Goal: Transaction & Acquisition: Purchase product/service

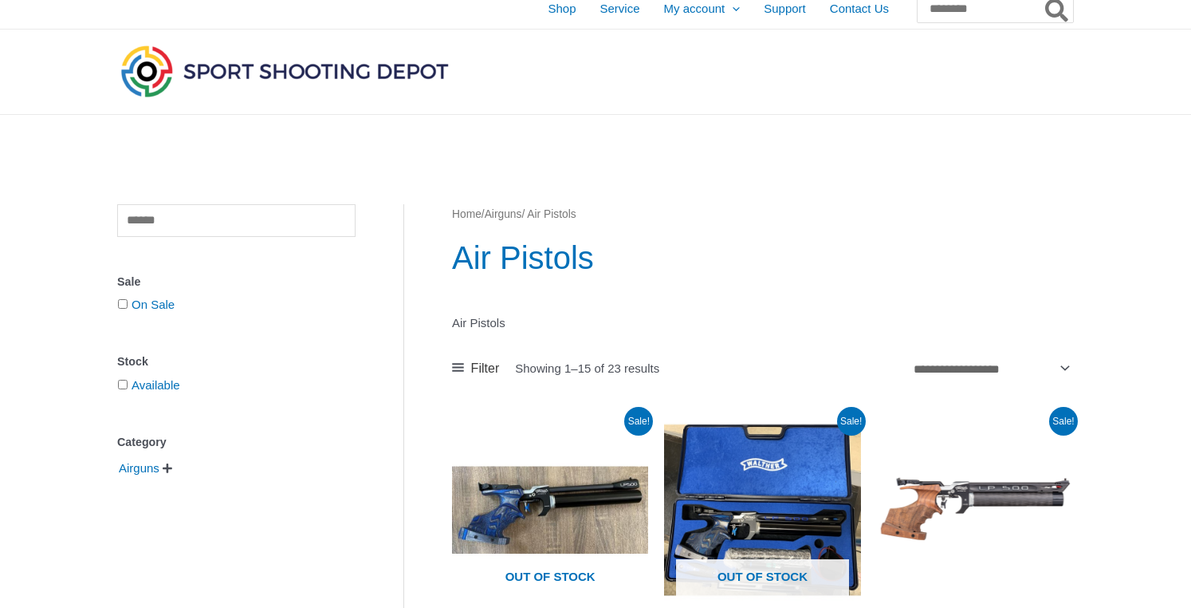
scroll to position [14, 0]
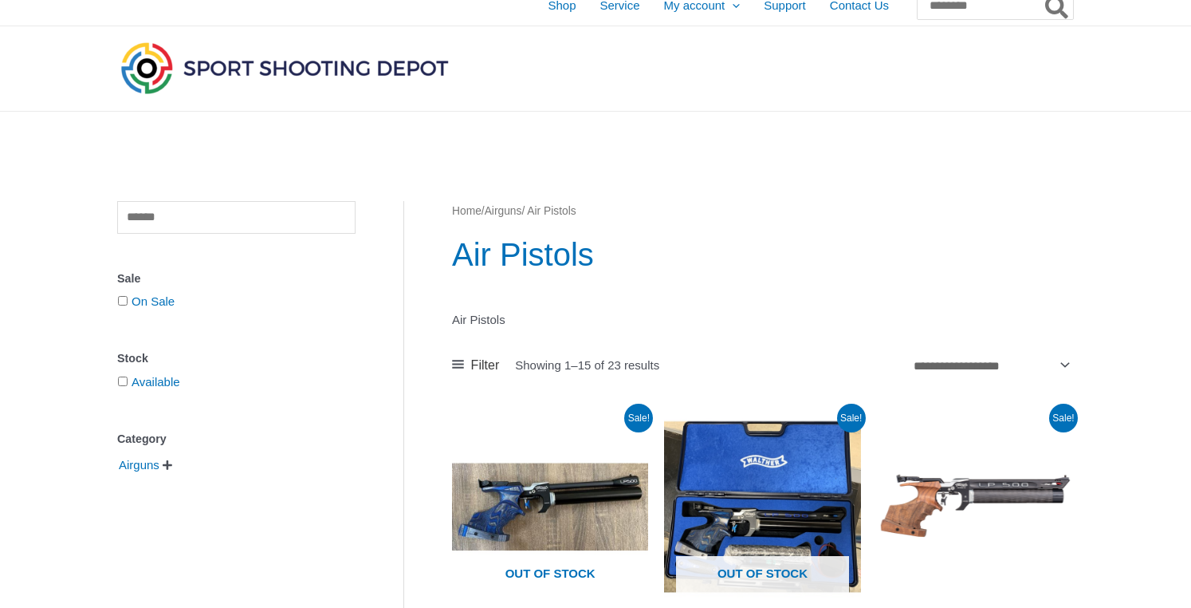
click at [335, 71] on img at bounding box center [284, 67] width 335 height 59
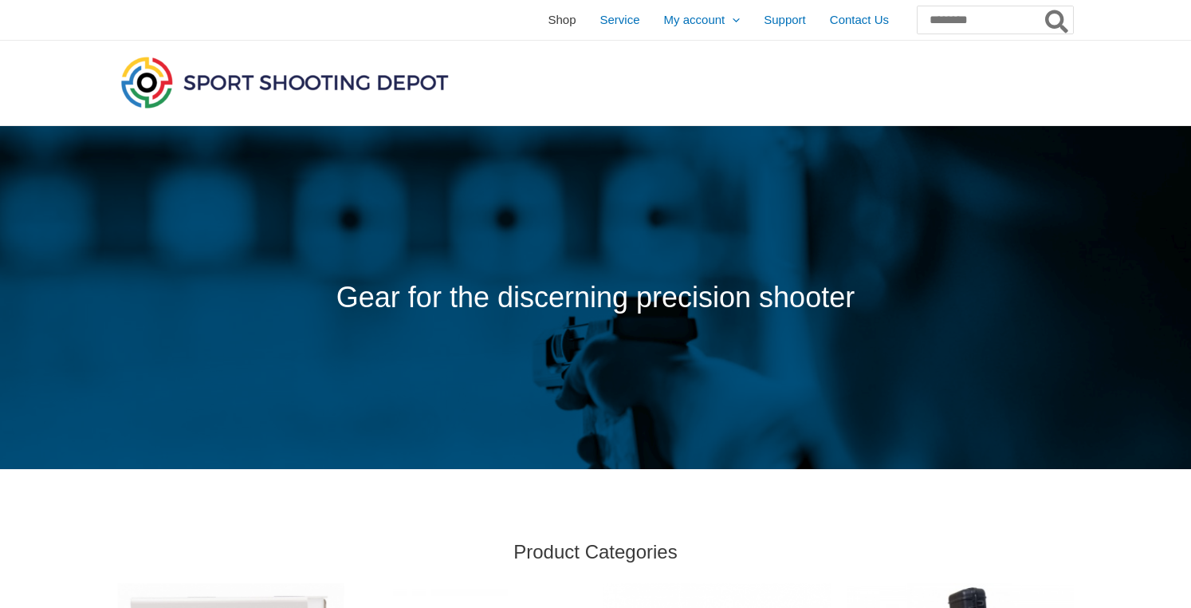
click at [536, 22] on link "Shop" at bounding box center [562, 20] width 52 height 40
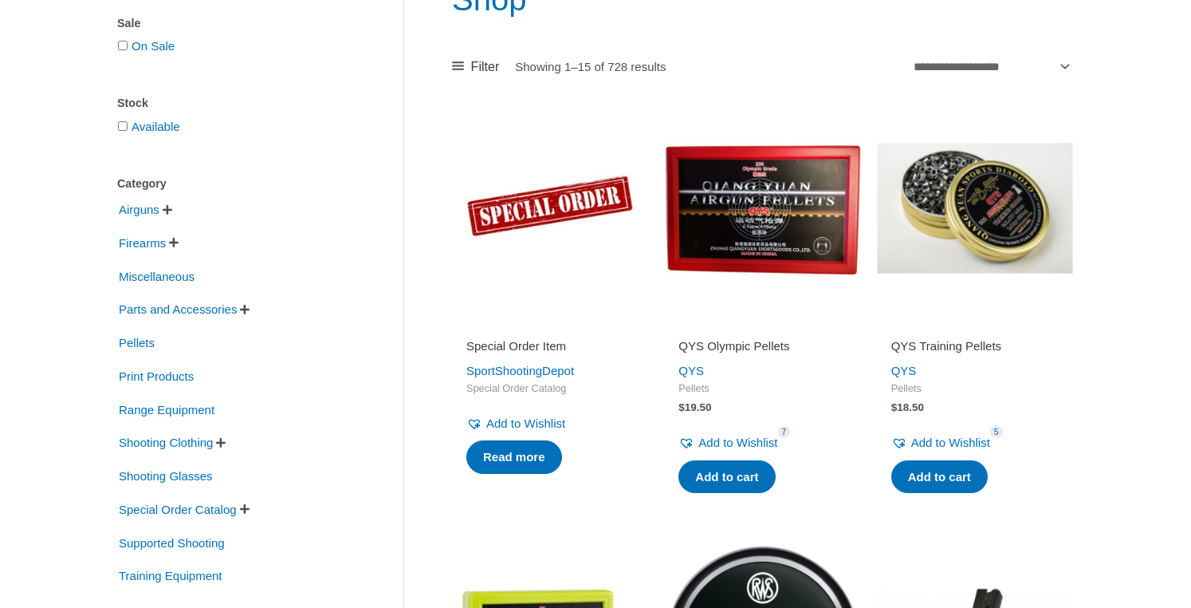
scroll to position [241, 0]
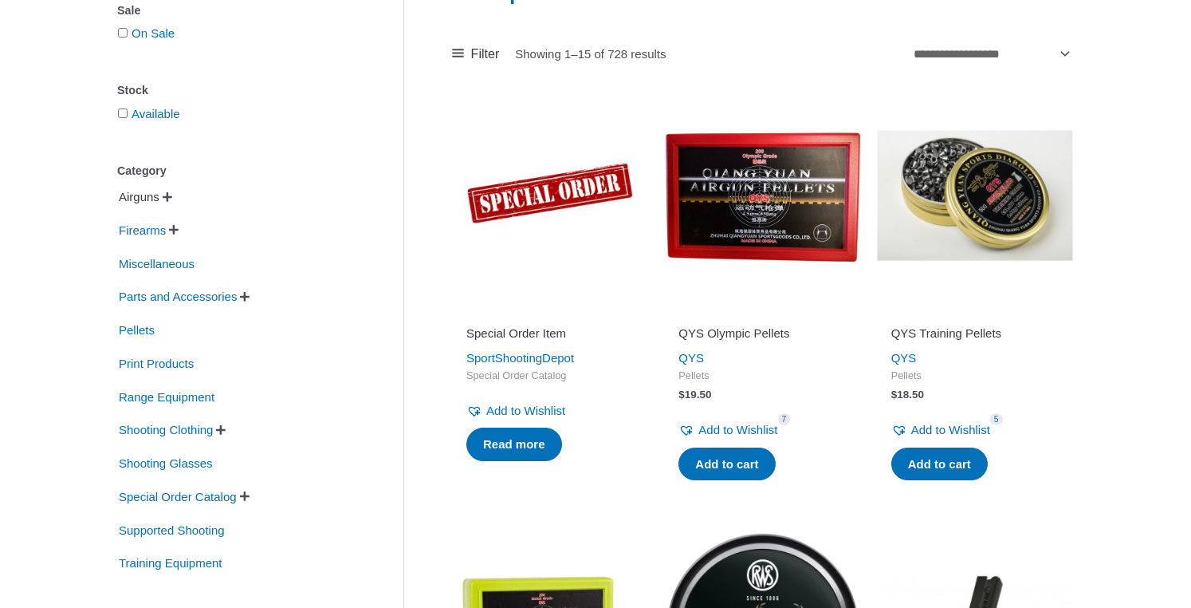
click at [140, 202] on span "Airguns" at bounding box center [139, 196] width 44 height 27
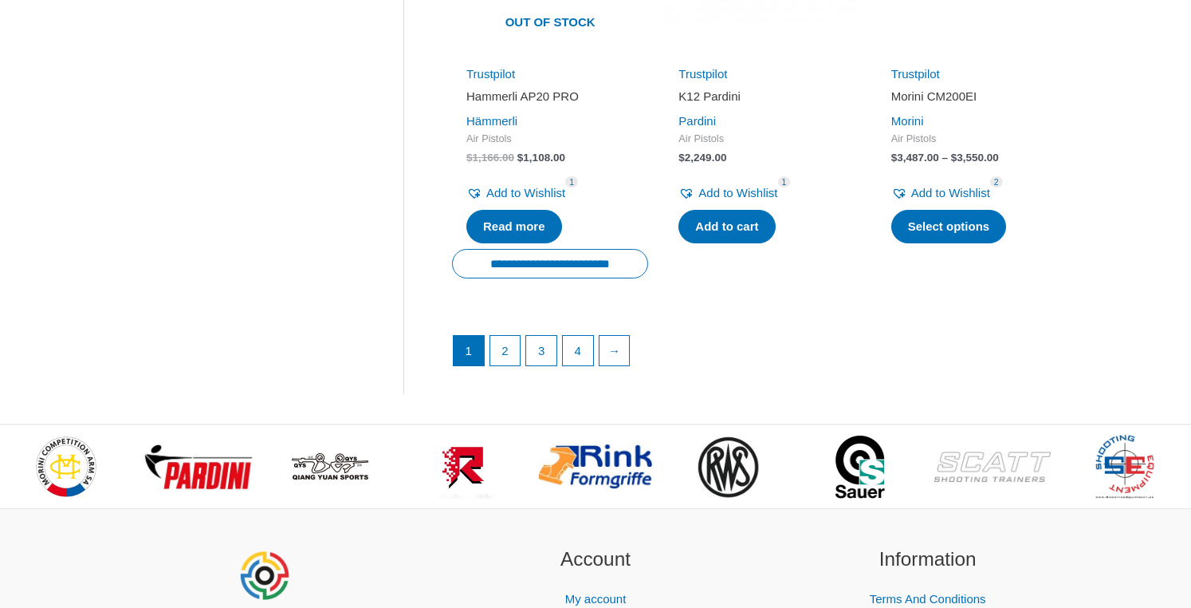
scroll to position [2404, 0]
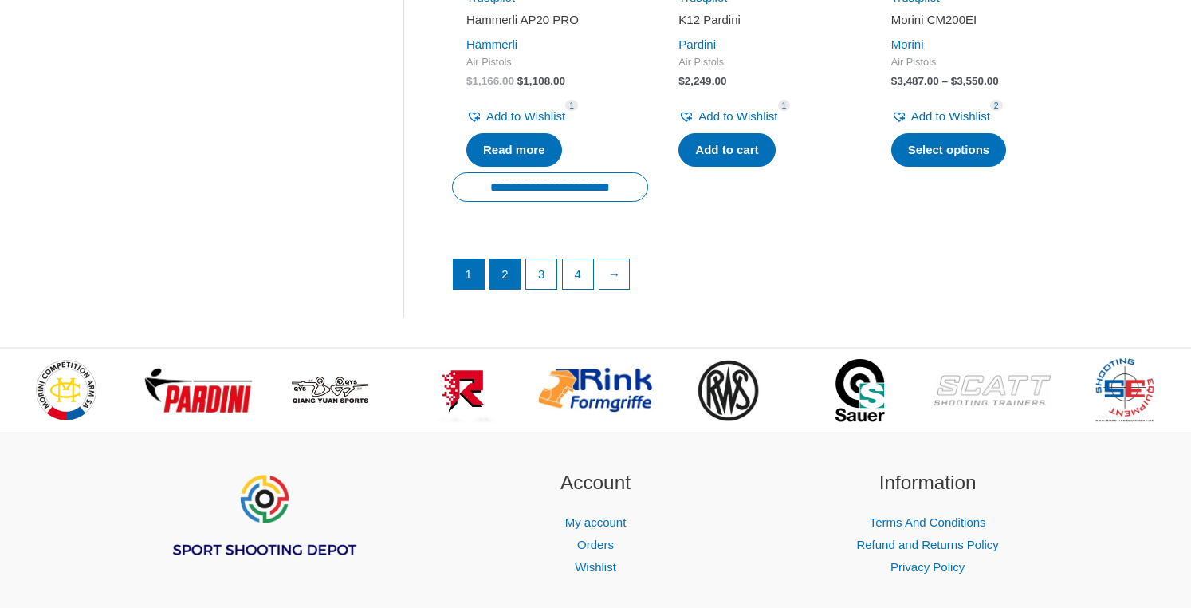
click at [497, 259] on link "2" at bounding box center [505, 274] width 30 height 30
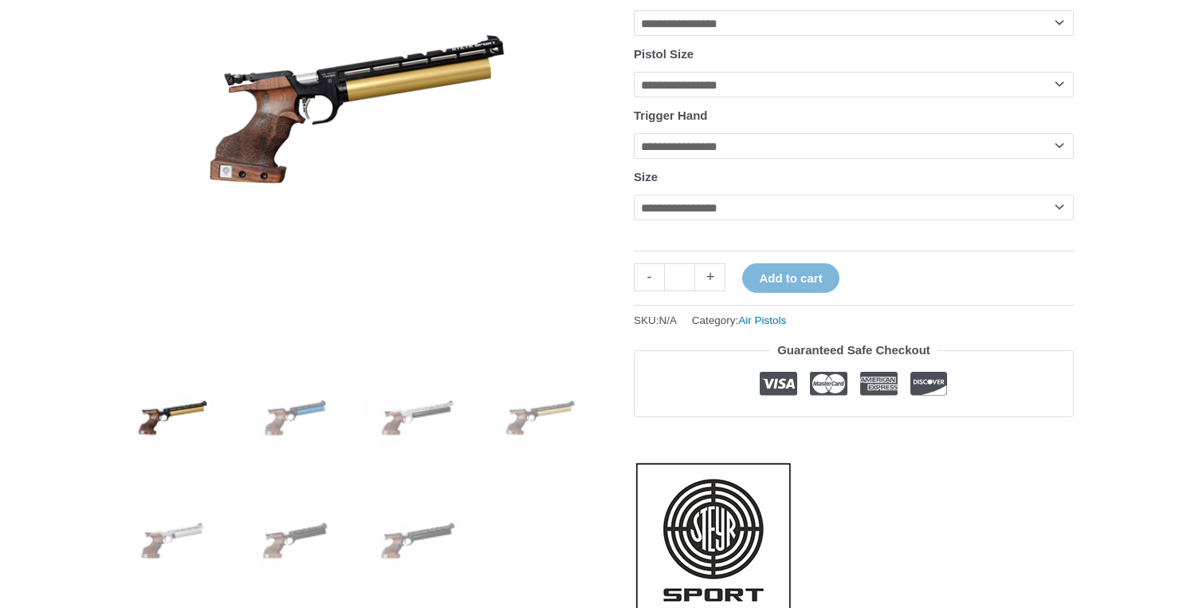
scroll to position [399, 0]
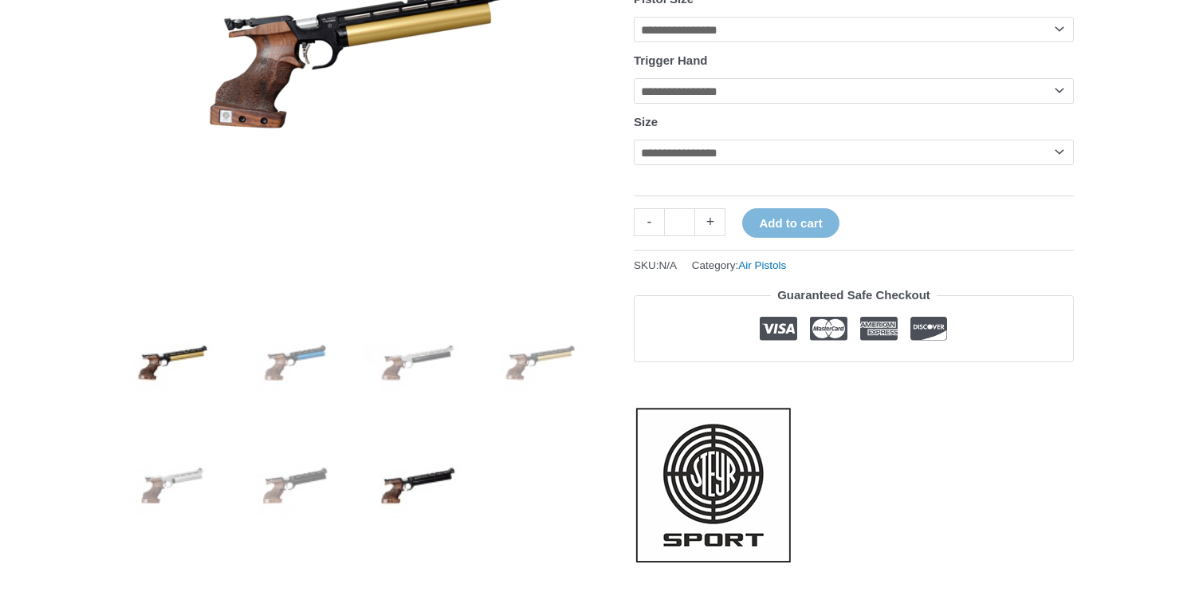
click at [436, 468] on img at bounding box center [418, 485] width 111 height 111
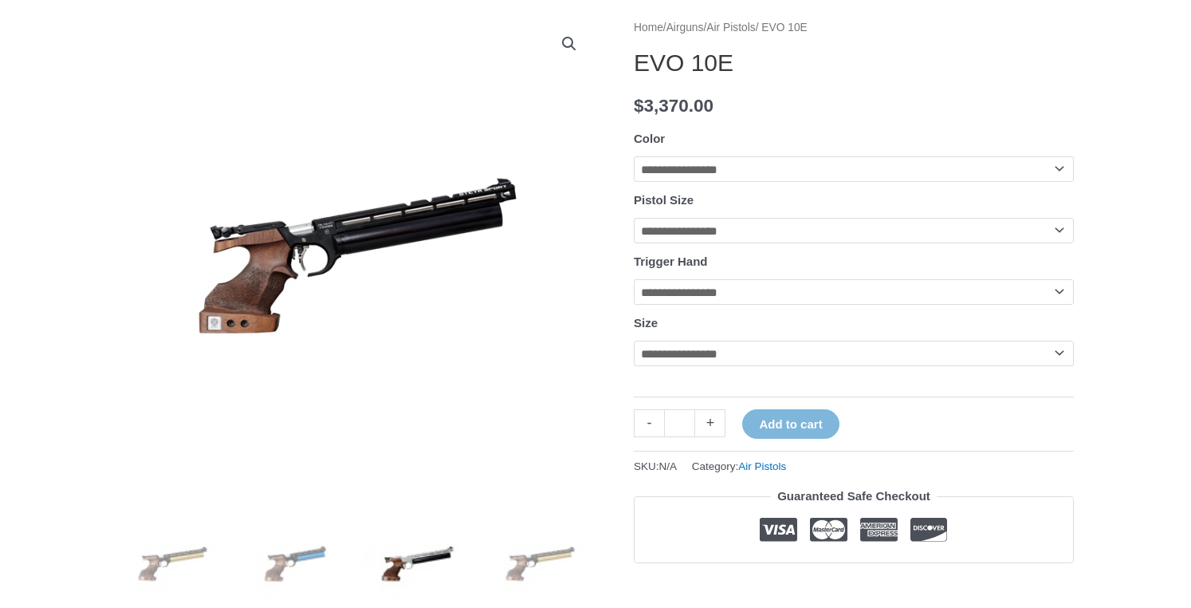
scroll to position [193, 0]
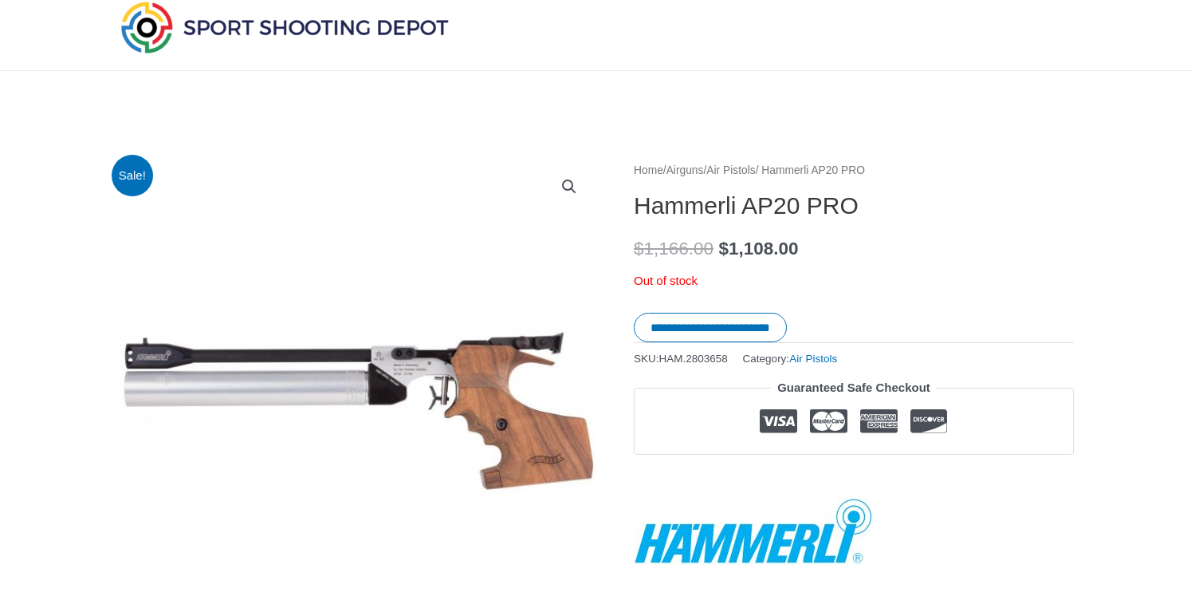
scroll to position [55, 0]
click at [156, 349] on img at bounding box center [356, 399] width 478 height 478
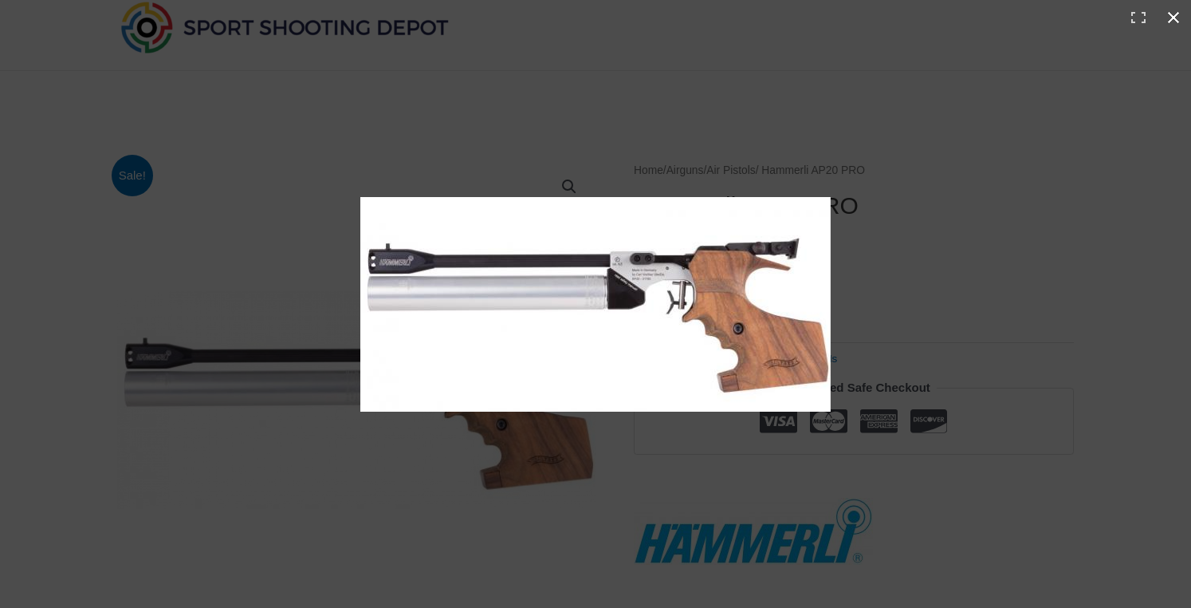
click at [853, 207] on div at bounding box center [595, 304] width 1191 height 608
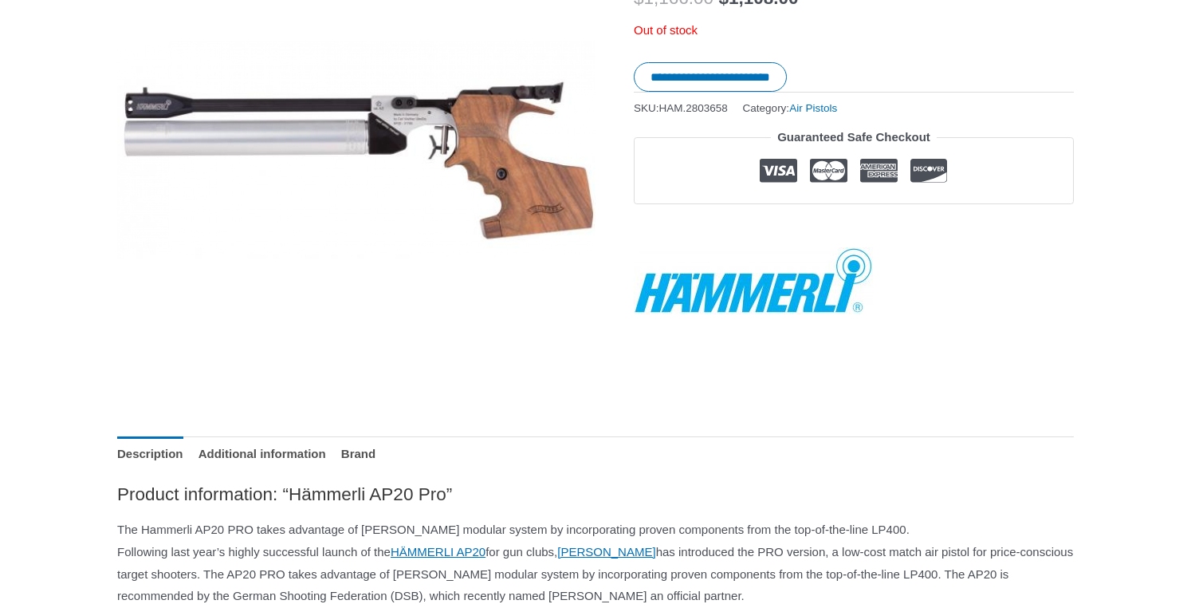
scroll to position [307, 0]
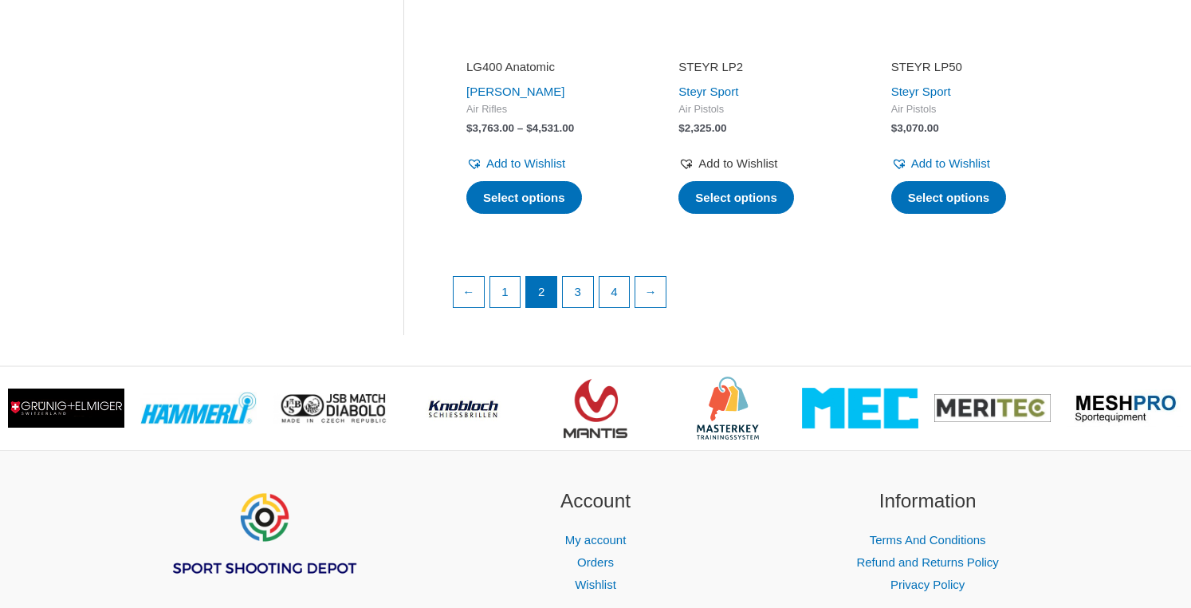
scroll to position [2331, 0]
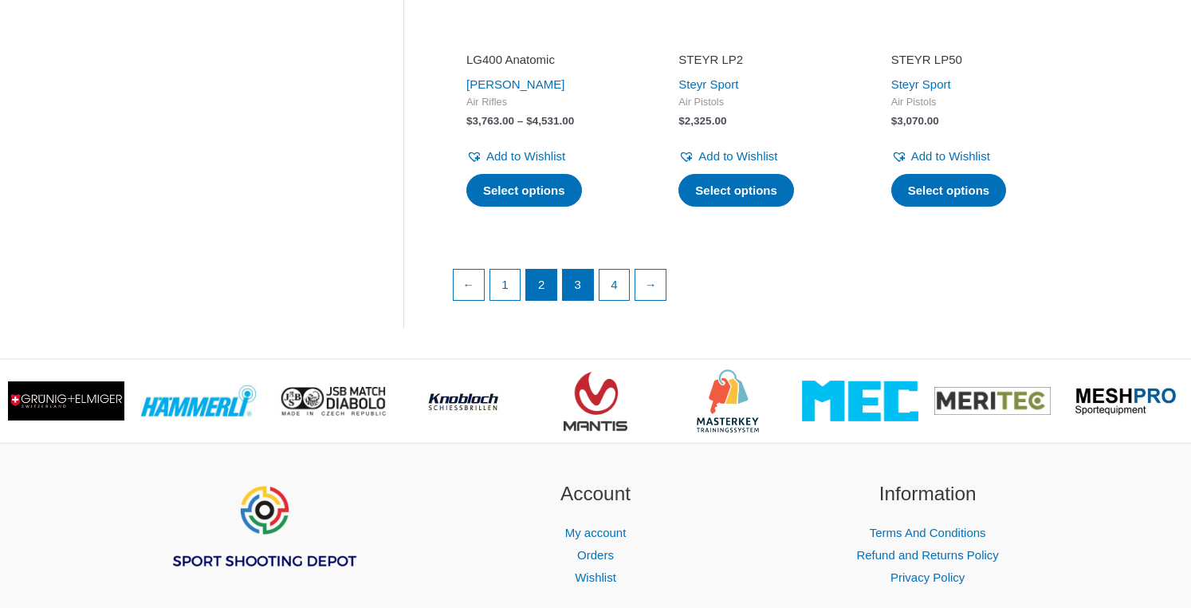
click at [584, 271] on link "3" at bounding box center [578, 285] width 30 height 30
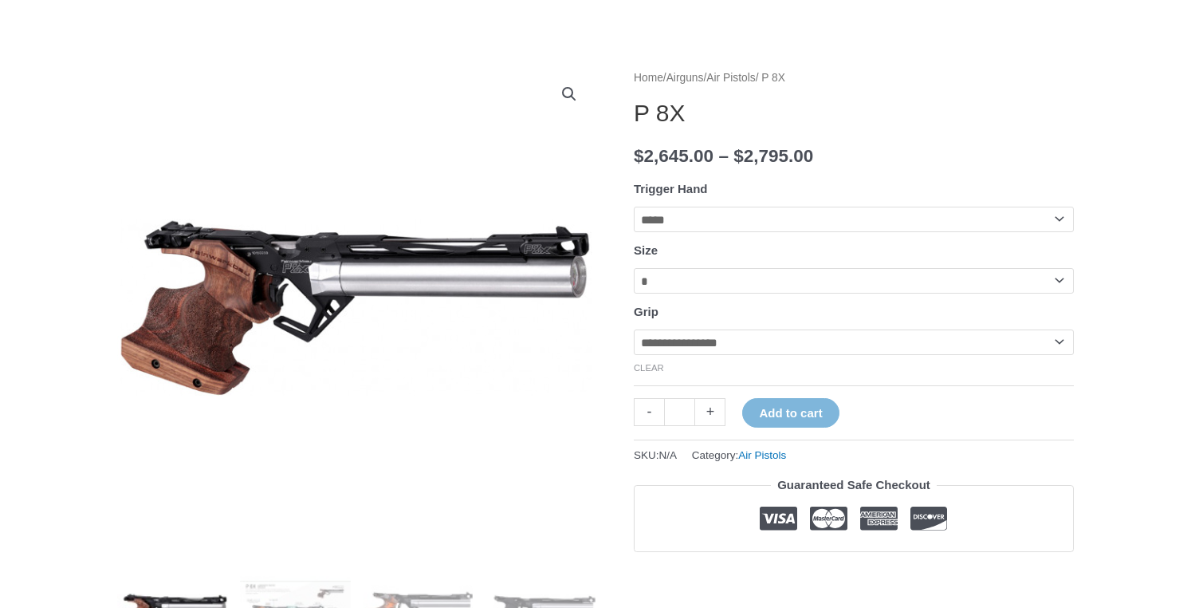
scroll to position [148, 0]
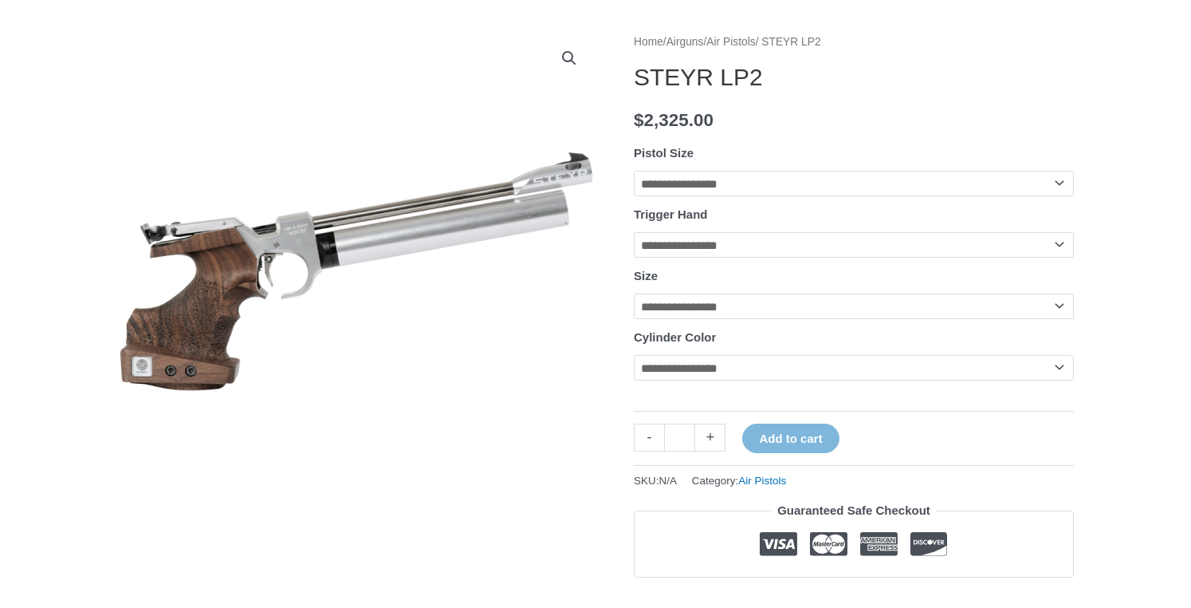
scroll to position [179, 0]
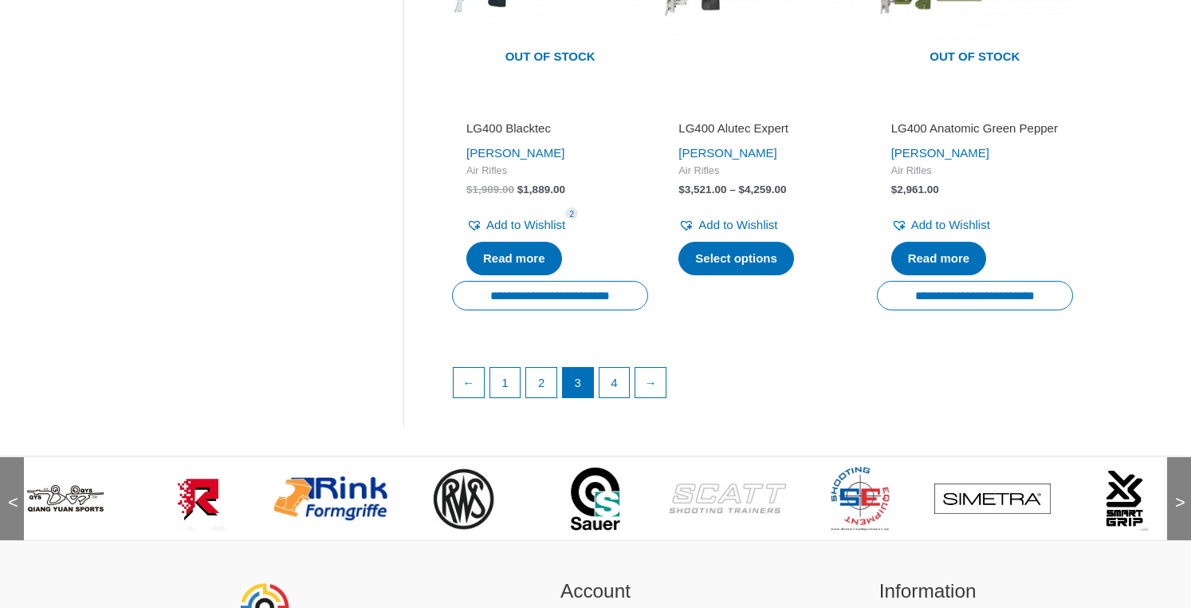
scroll to position [2282, 0]
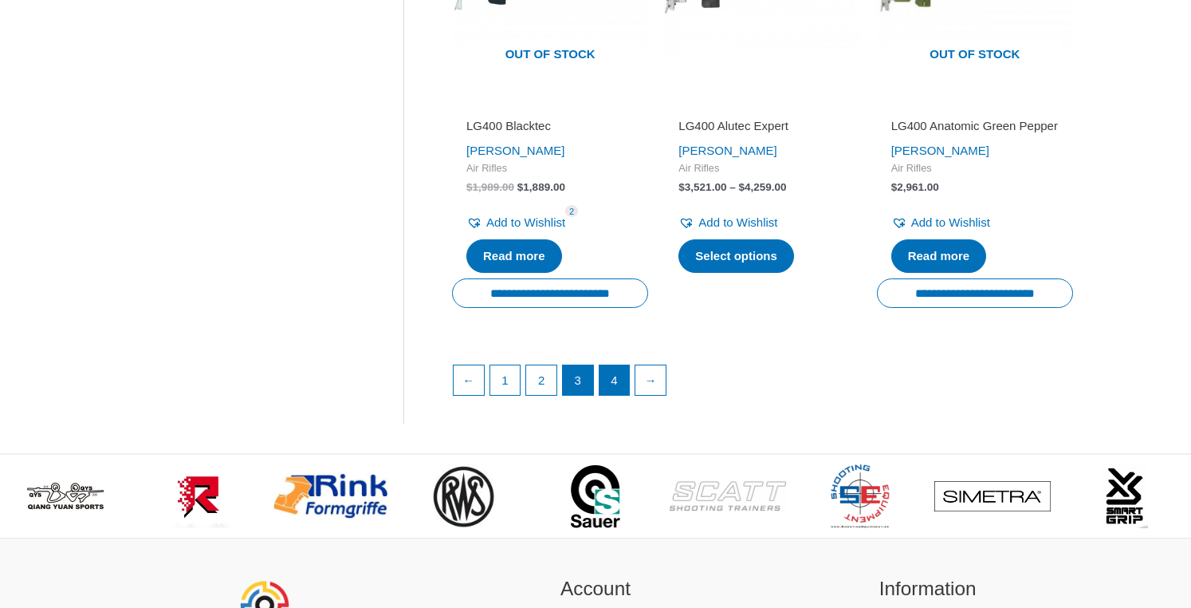
click at [622, 365] on link "4" at bounding box center [615, 380] width 30 height 30
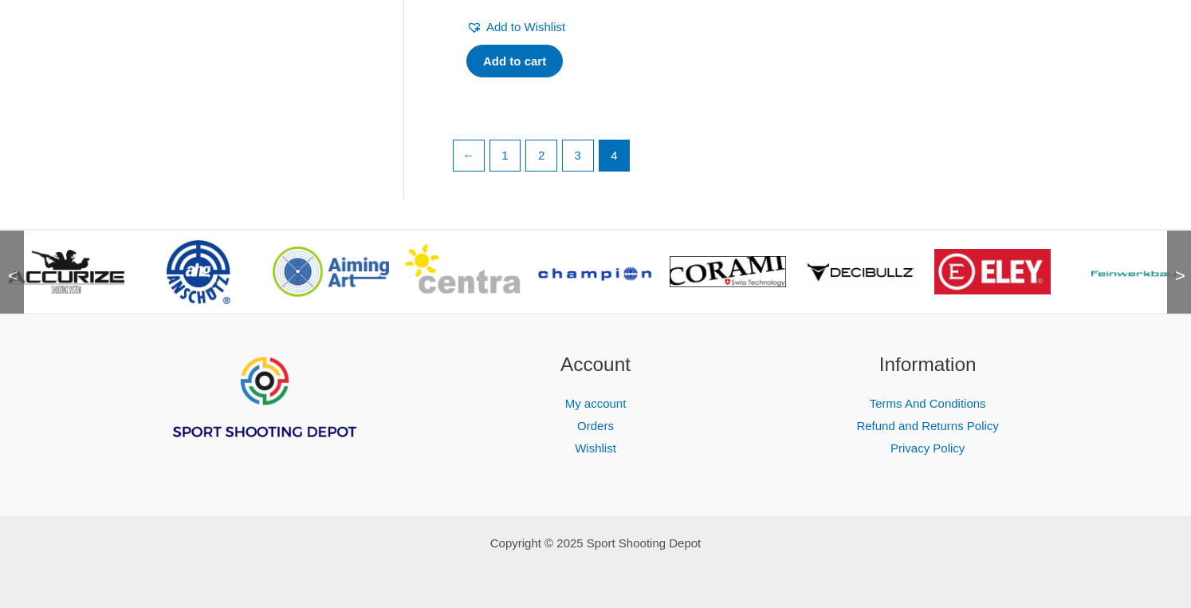
scroll to position [644, 0]
click at [10, 268] on span "<" at bounding box center [8, 260] width 16 height 16
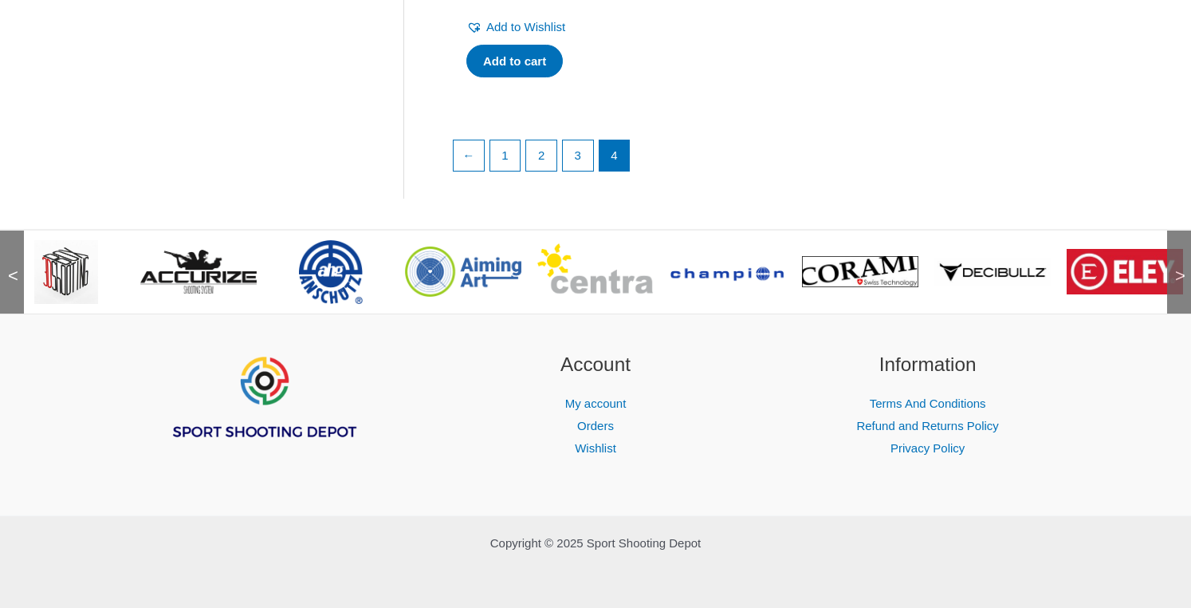
click at [10, 268] on span "<" at bounding box center [8, 260] width 16 height 16
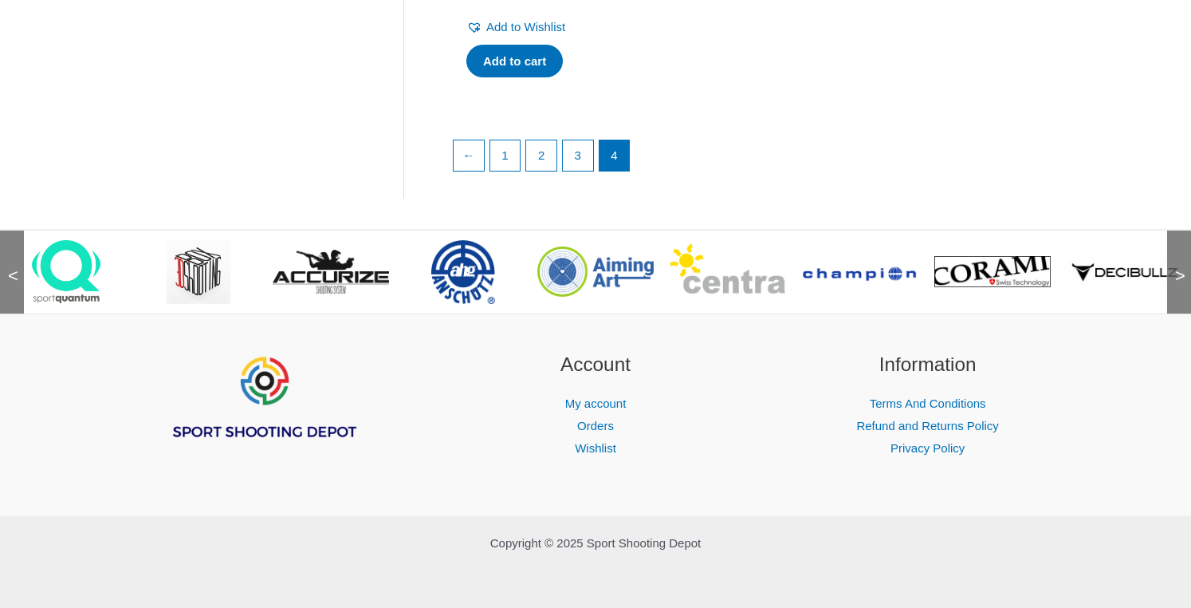
click at [10, 268] on span "<" at bounding box center [8, 260] width 16 height 16
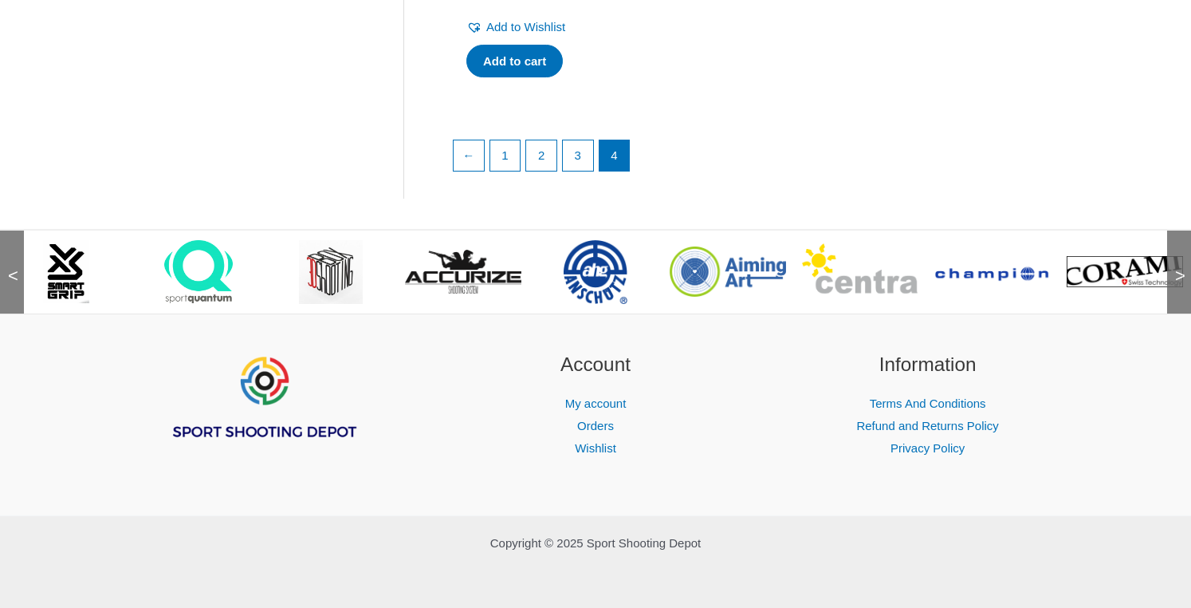
click at [10, 268] on span "<" at bounding box center [8, 260] width 16 height 16
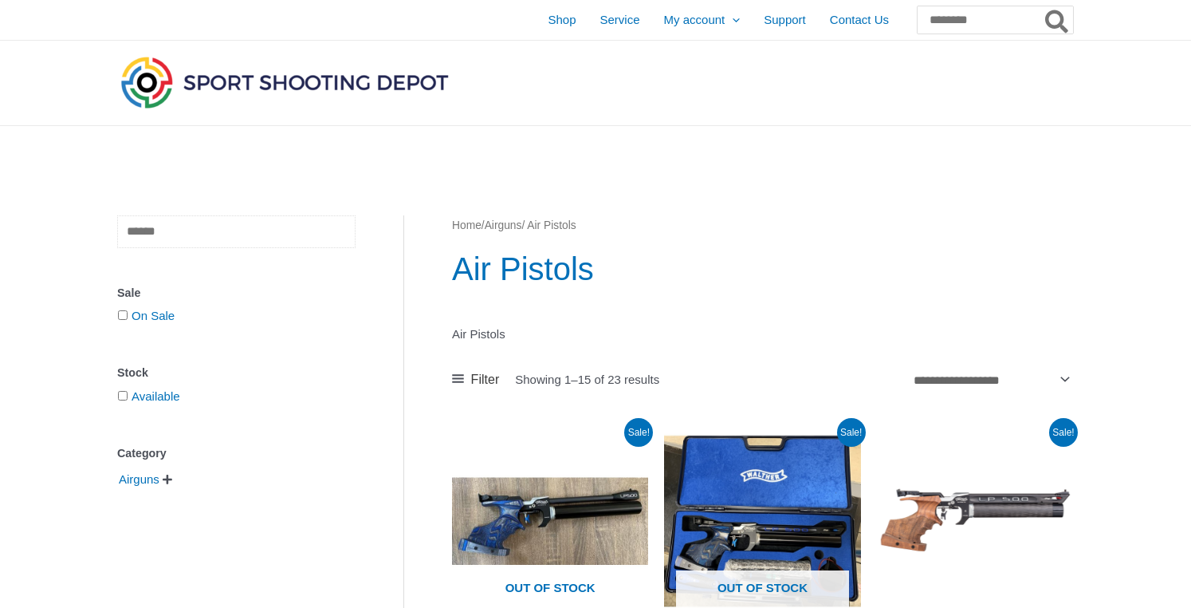
click at [150, 236] on input "text" at bounding box center [236, 231] width 238 height 33
type input "*****"
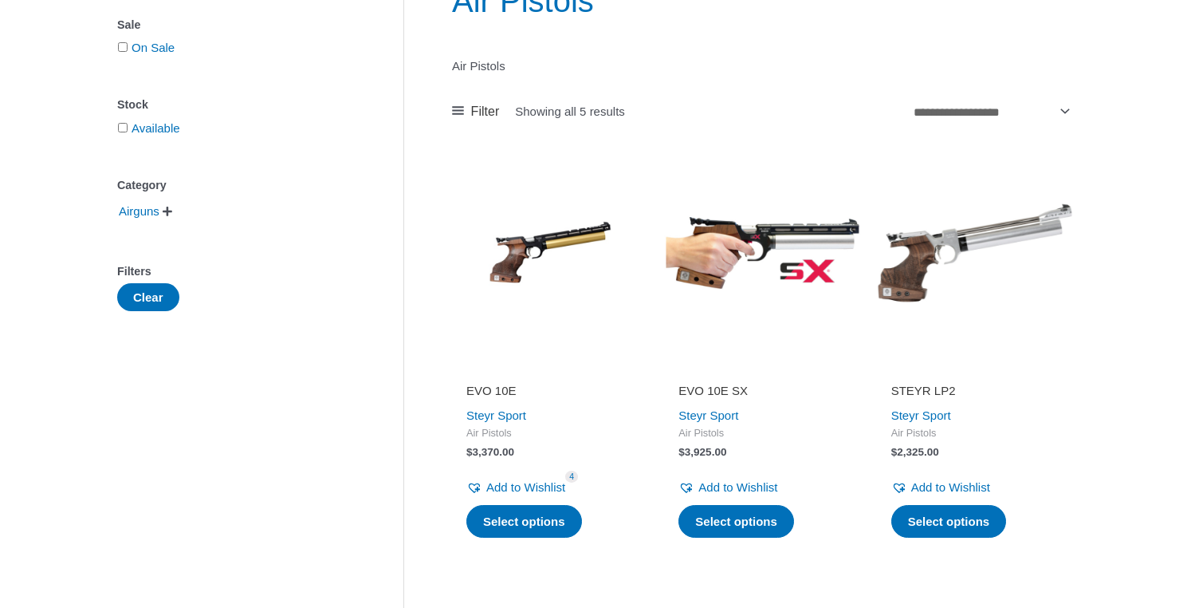
scroll to position [269, 0]
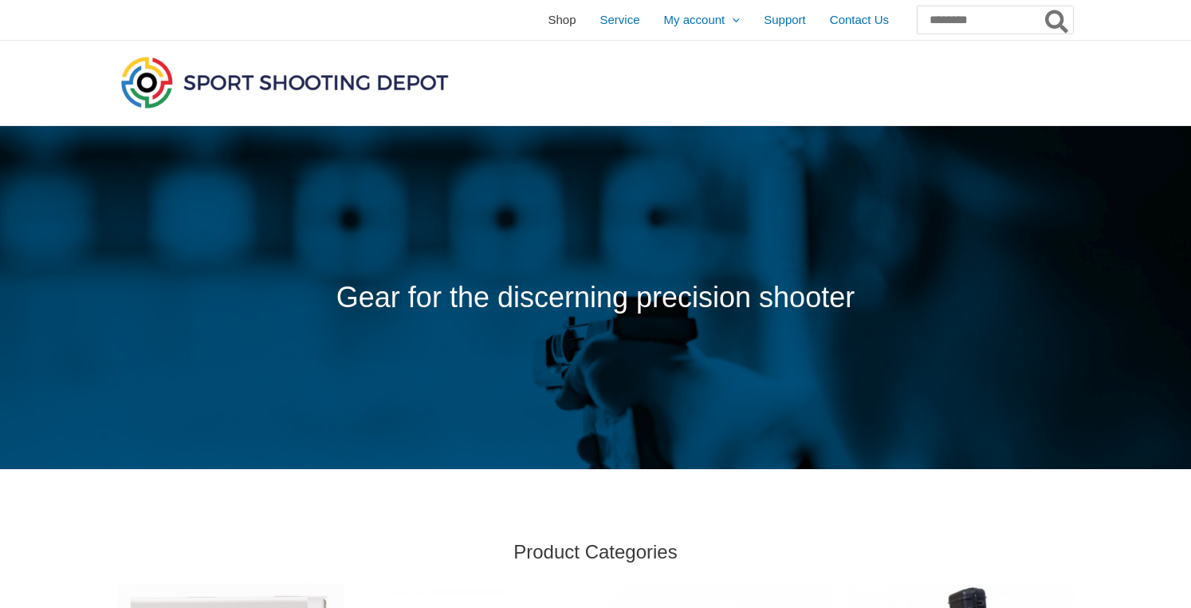
click at [548, 22] on span "Shop" at bounding box center [562, 20] width 28 height 40
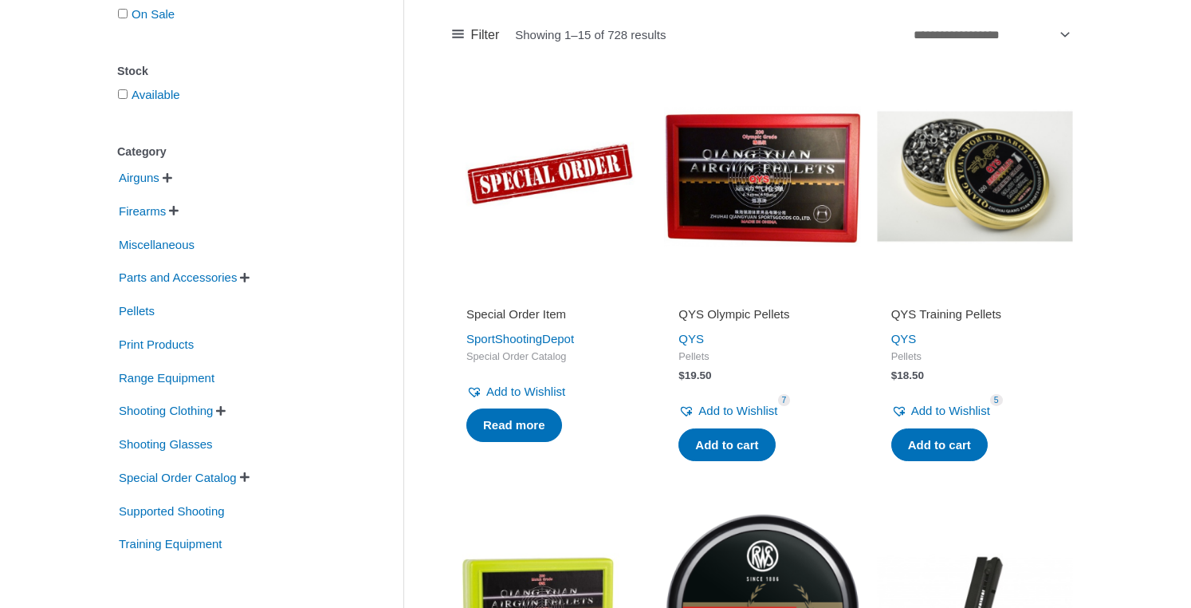
scroll to position [263, 0]
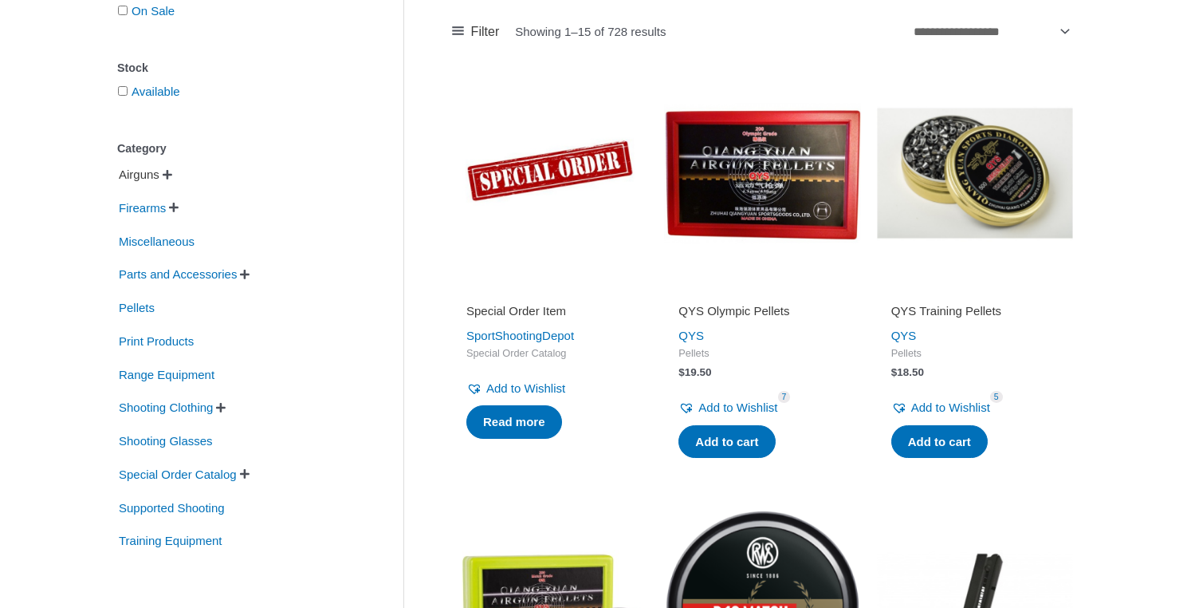
click at [148, 177] on span "Airguns" at bounding box center [139, 174] width 44 height 27
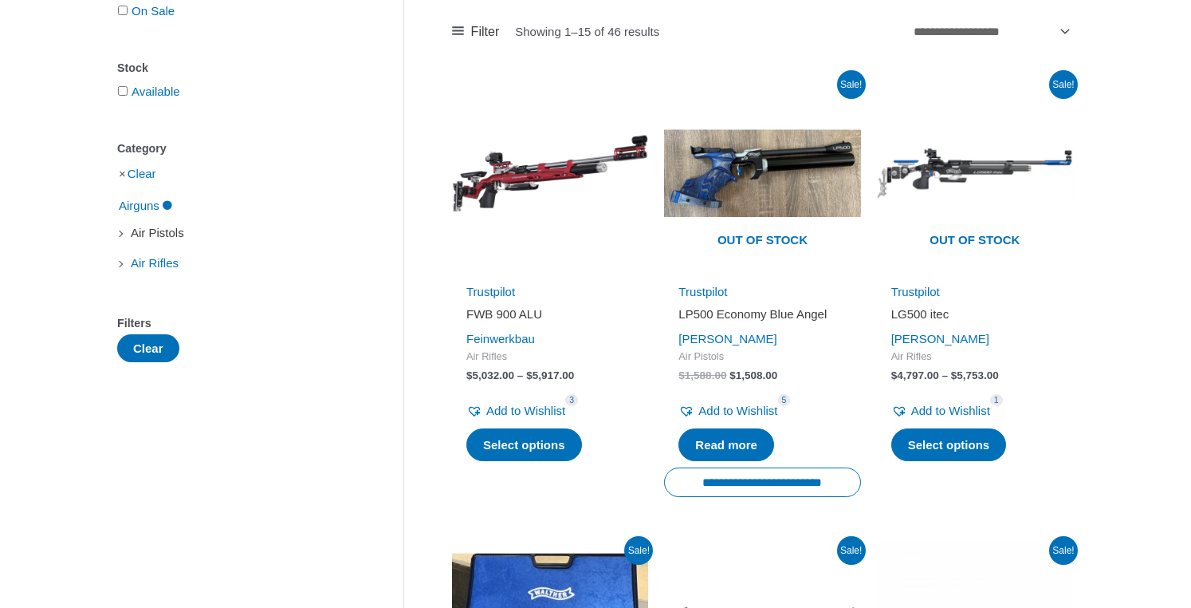
click at [173, 238] on span "Air Pistols" at bounding box center [157, 232] width 57 height 27
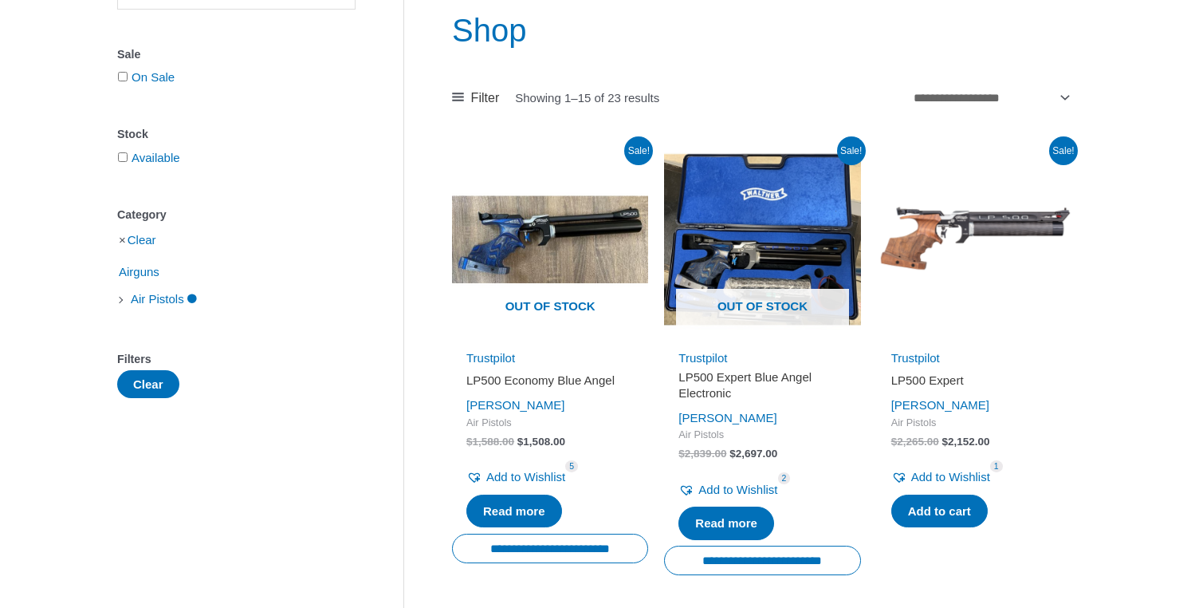
scroll to position [162, 0]
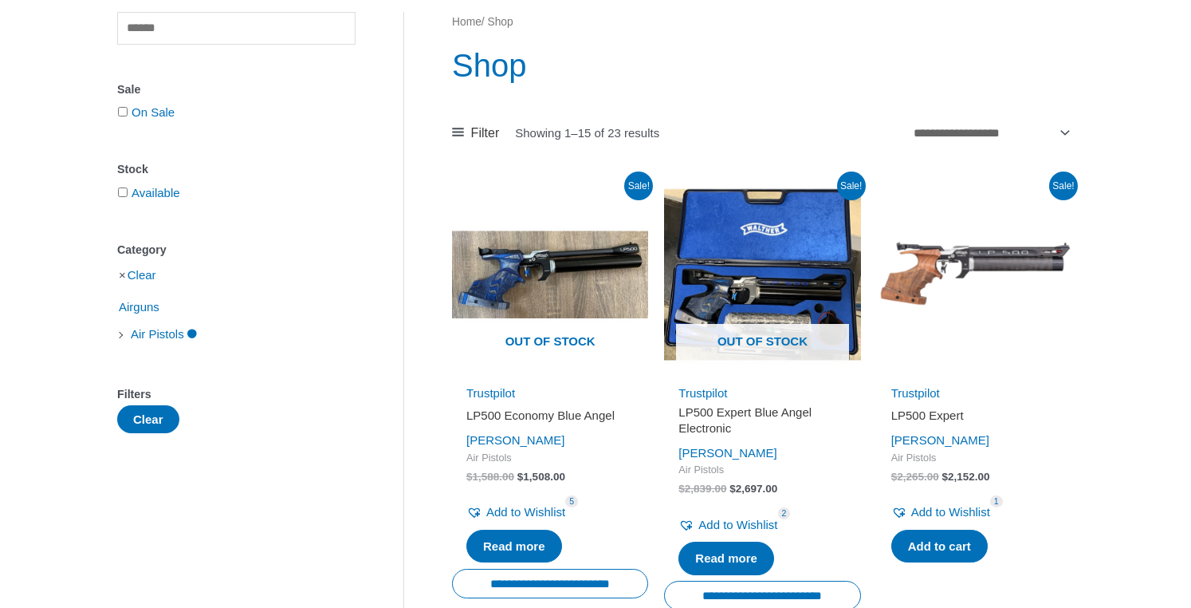
click at [140, 396] on div "Filters" at bounding box center [236, 394] width 238 height 23
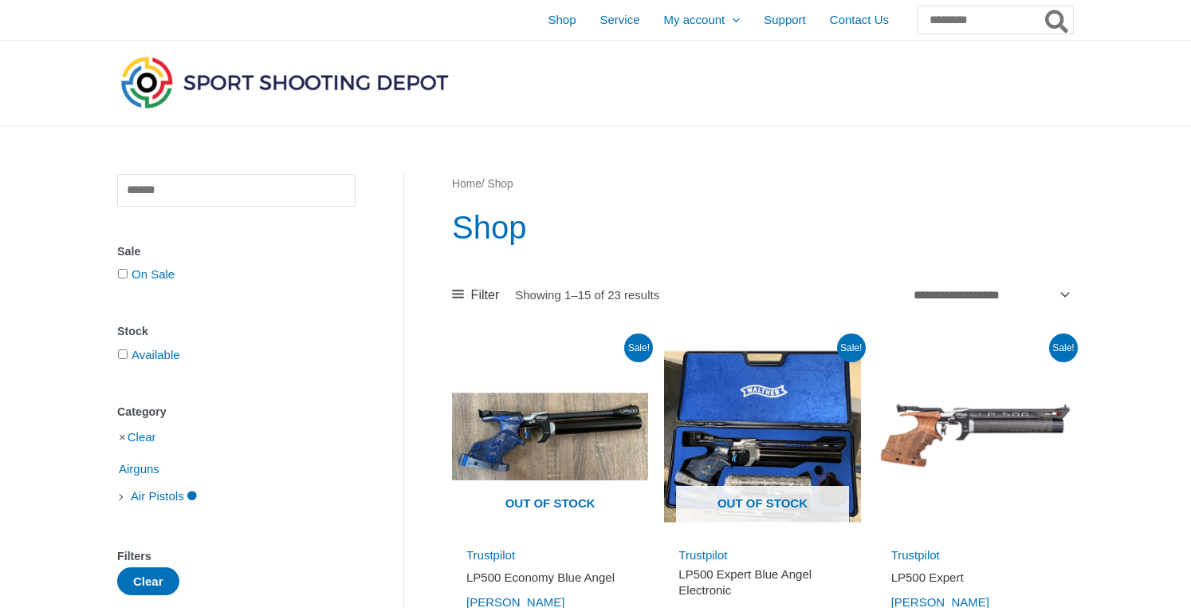
scroll to position [0, 0]
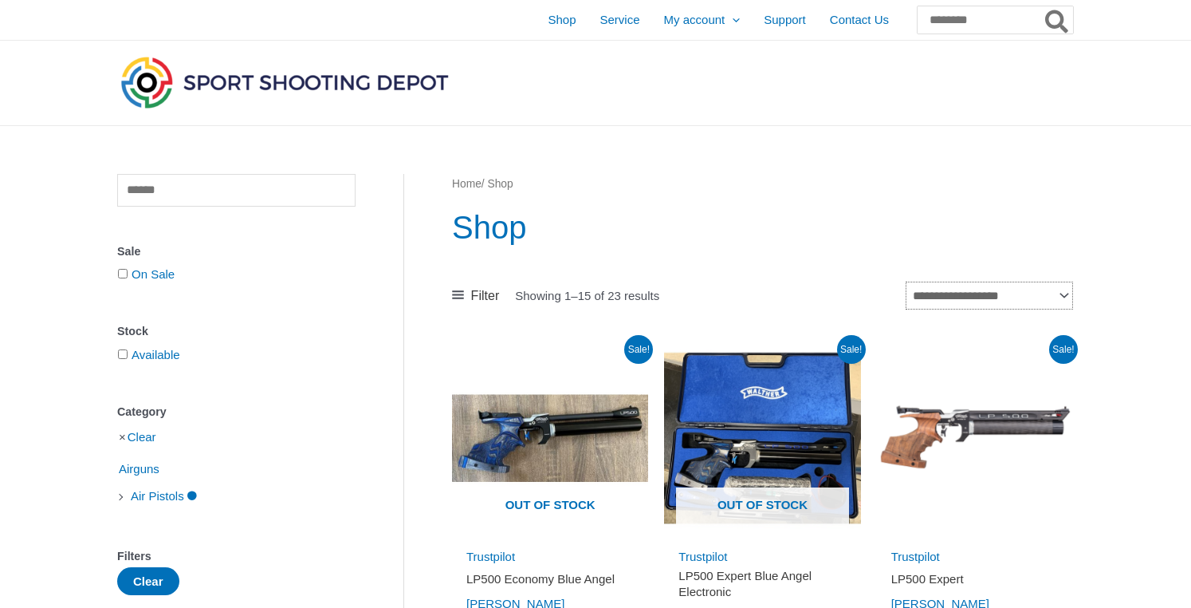
select select "*****"
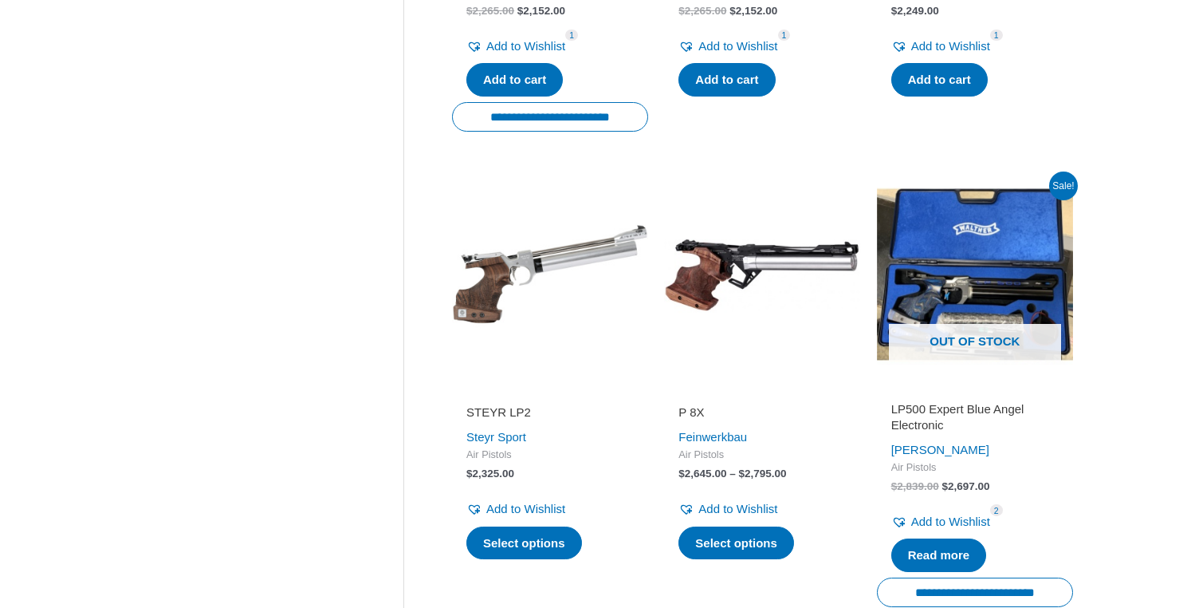
scroll to position [2013, 0]
click at [553, 228] on img at bounding box center [550, 274] width 196 height 196
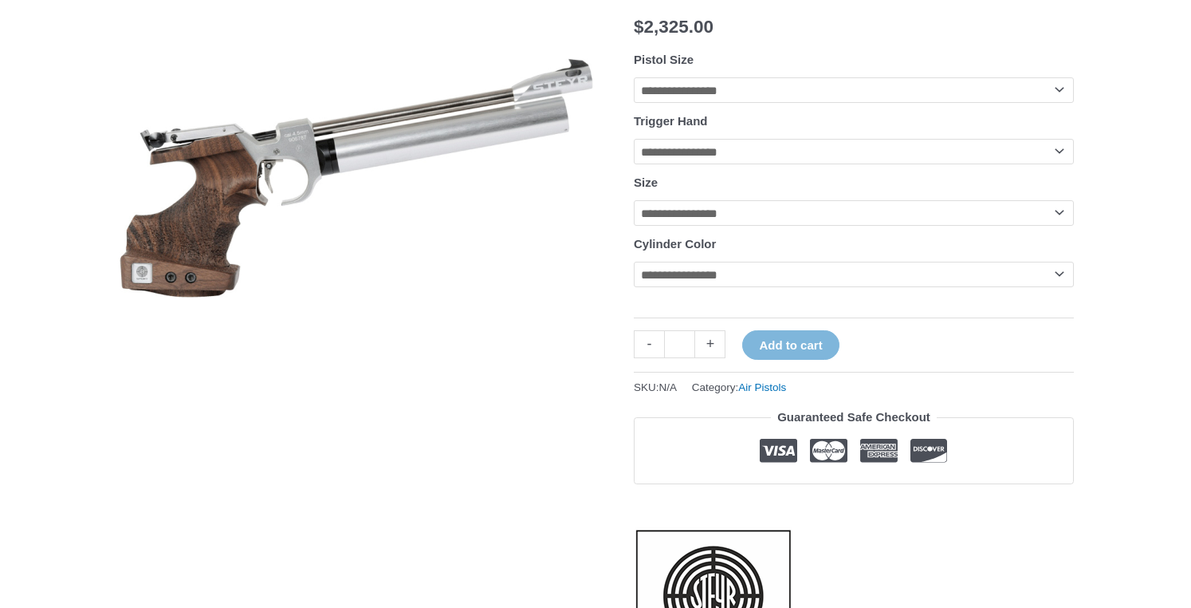
scroll to position [279, 0]
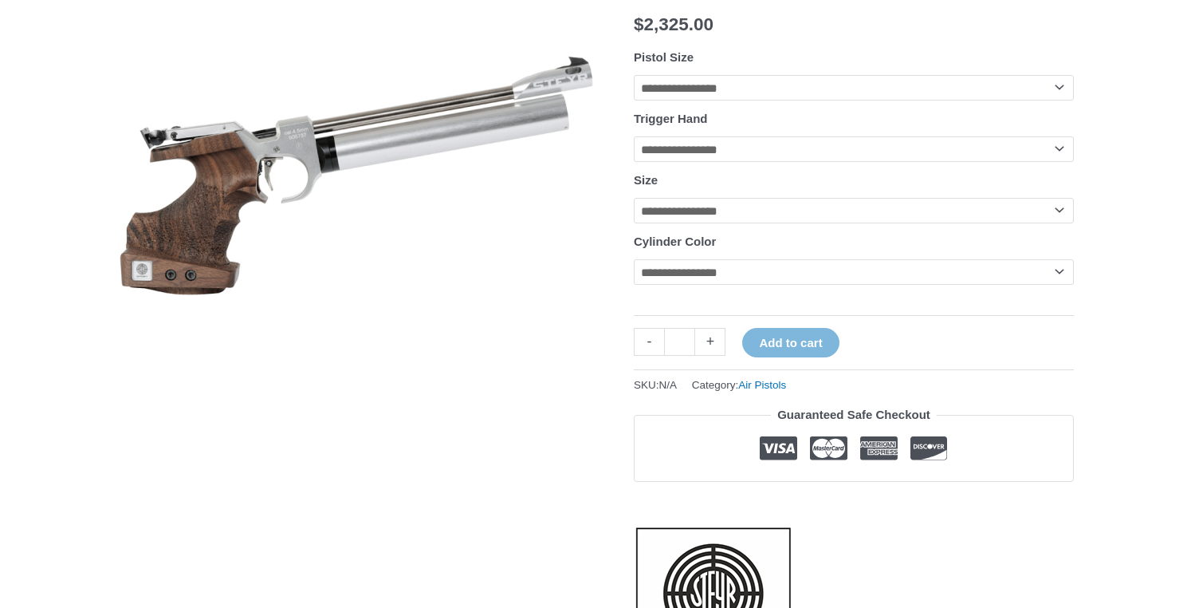
select select "*****"
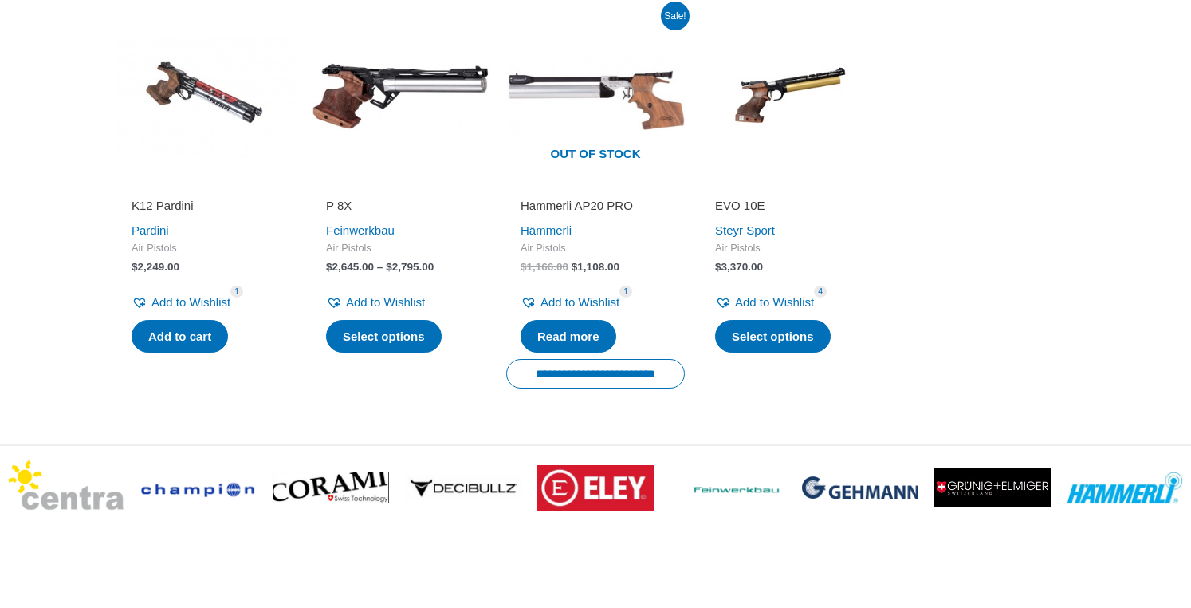
scroll to position [3007, 0]
